Goal: Task Accomplishment & Management: Manage account settings

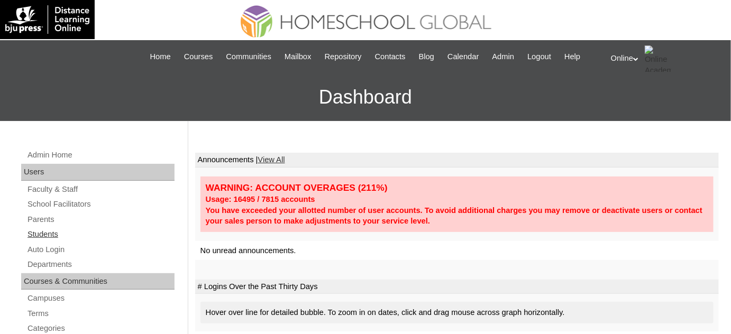
click at [49, 236] on link "Students" at bounding box center [100, 234] width 148 height 13
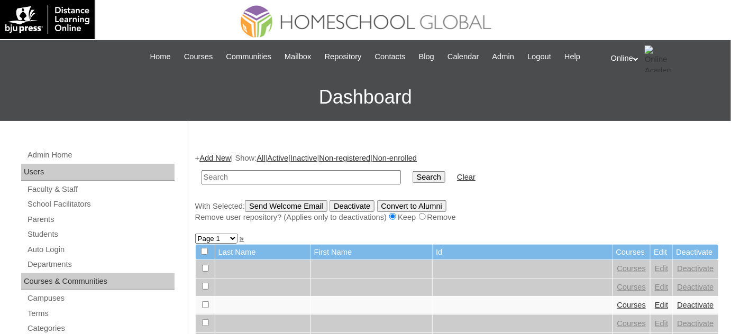
drag, startPoint x: 259, startPoint y: 176, endPoint x: 252, endPoint y: 181, distance: 9.0
click at [259, 176] on input "text" at bounding box center [300, 177] width 199 height 14
type input "alqahtani"
click at [412, 171] on input "Search" at bounding box center [428, 177] width 33 height 12
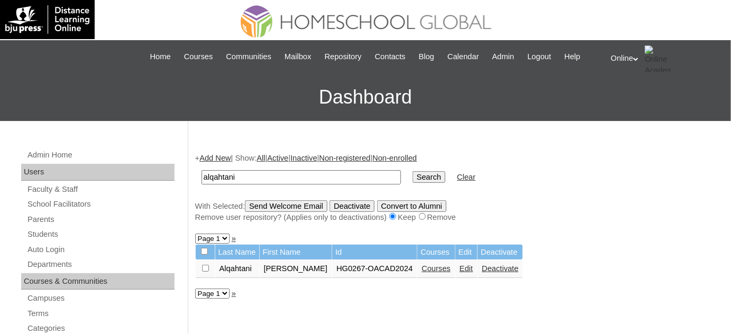
click at [421, 268] on link "Courses" at bounding box center [435, 268] width 29 height 8
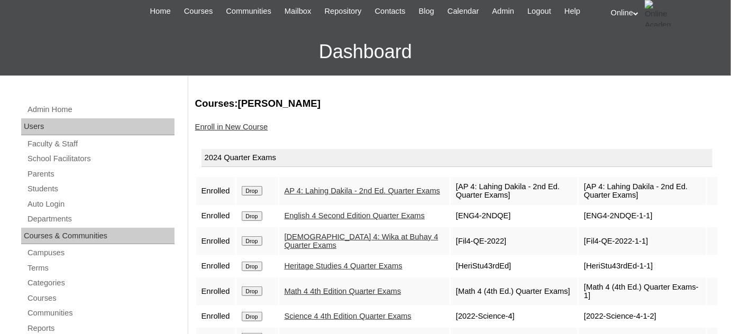
scroll to position [48, 0]
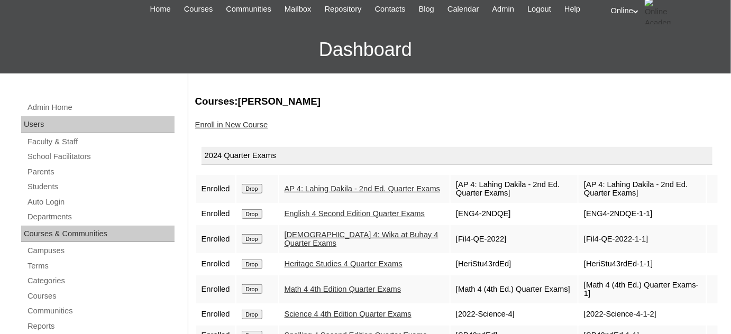
click at [260, 185] on input "Drop" at bounding box center [252, 189] width 21 height 10
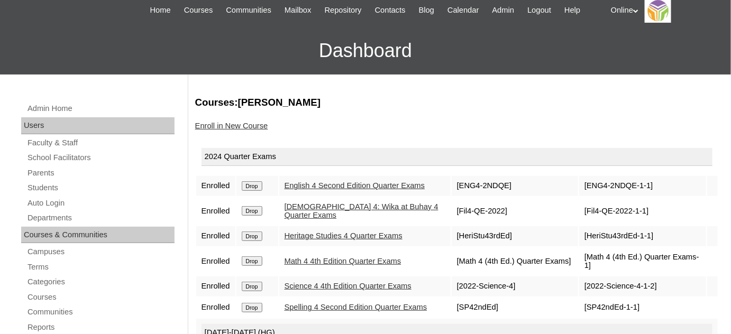
scroll to position [53, 0]
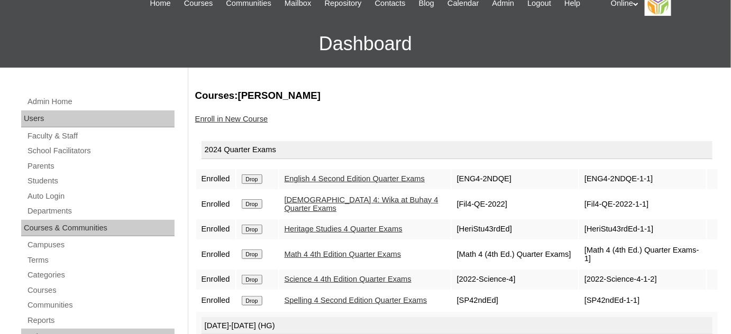
click at [251, 184] on input "Drop" at bounding box center [252, 179] width 21 height 10
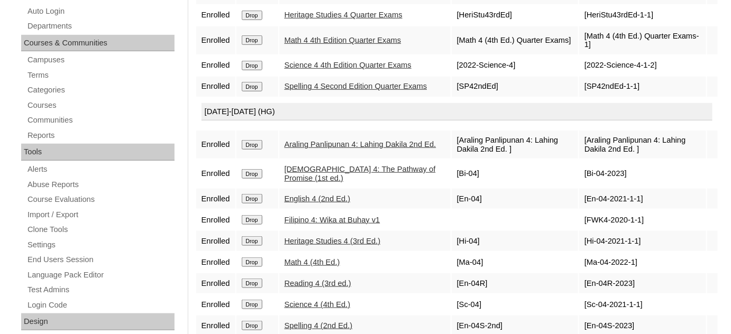
scroll to position [240, 0]
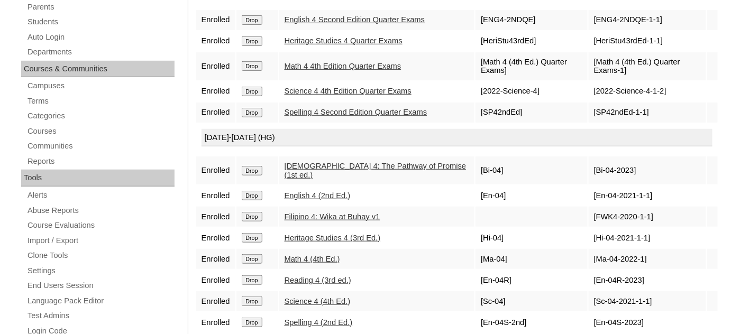
scroll to position [240, 0]
